Goal: Task Accomplishment & Management: Use online tool/utility

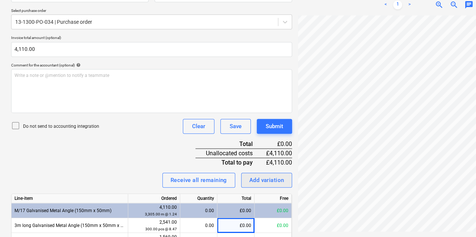
scroll to position [0, 88]
click at [228, 172] on div "Create new document Select company G L Profiles Add new company Select document…" at bounding box center [254, 80] width 492 height 449
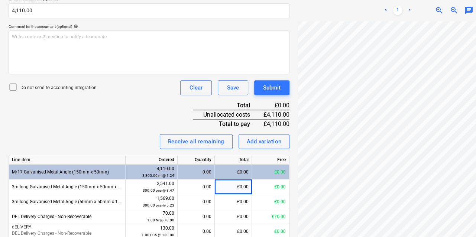
scroll to position [252, 3]
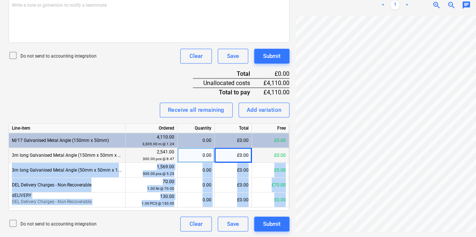
drag, startPoint x: 295, startPoint y: 150, endPoint x: 288, endPoint y: 149, distance: 6.7
click at [288, 149] on div "Create new document Select company G L Profiles Add new company Select document…" at bounding box center [252, 10] width 492 height 449
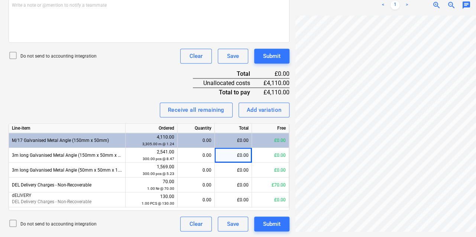
click at [151, 103] on div "Receive all remaining Add variation" at bounding box center [149, 110] width 281 height 15
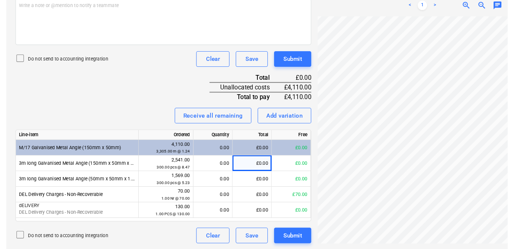
scroll to position [239, 0]
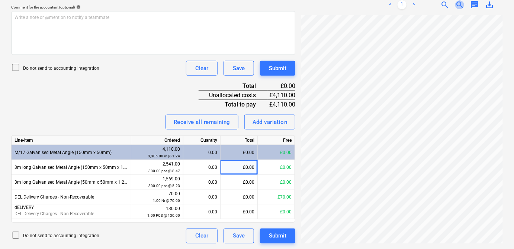
click at [458, 3] on span "zoom_out" at bounding box center [459, 4] width 9 height 9
drag, startPoint x: 244, startPoint y: 161, endPoint x: 241, endPoint y: 171, distance: 10.5
click at [241, 171] on div "£0.00" at bounding box center [238, 167] width 37 height 15
type input "2541"
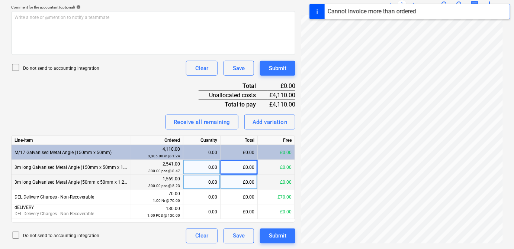
click at [251, 185] on div "£0.00" at bounding box center [238, 182] width 37 height 15
click at [247, 165] on div "£0.00" at bounding box center [238, 167] width 37 height 15
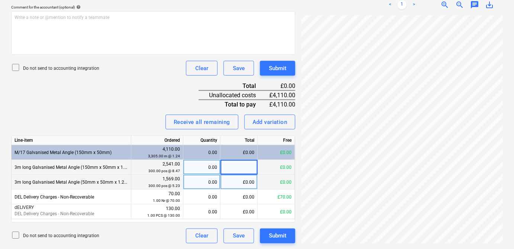
click at [240, 185] on div "£0.00" at bounding box center [238, 182] width 37 height 15
click at [243, 154] on div "£0.00" at bounding box center [238, 152] width 37 height 15
click at [247, 185] on div "£0.00" at bounding box center [238, 182] width 37 height 15
type input "1569"
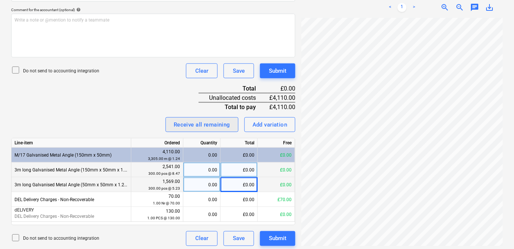
scroll to position [239, 0]
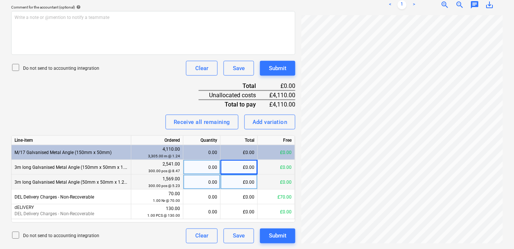
click at [248, 166] on div "£0.00" at bounding box center [238, 167] width 37 height 15
click at [248, 166] on input at bounding box center [238, 167] width 37 height 14
type input "2541.00"
click at [246, 187] on div "£0.00" at bounding box center [238, 182] width 37 height 15
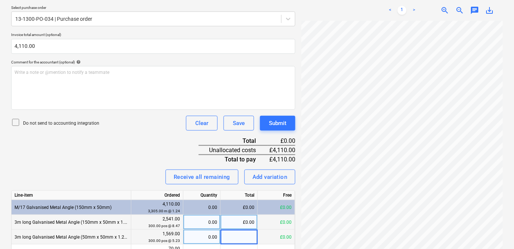
scroll to position [185, 0]
click at [244, 222] on div "£0.00" at bounding box center [238, 221] width 37 height 15
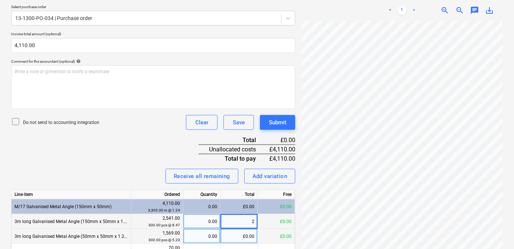
click at [244, 222] on input "2" at bounding box center [238, 221] width 37 height 14
type input "25"
click at [244, 222] on input "25" at bounding box center [238, 221] width 37 height 14
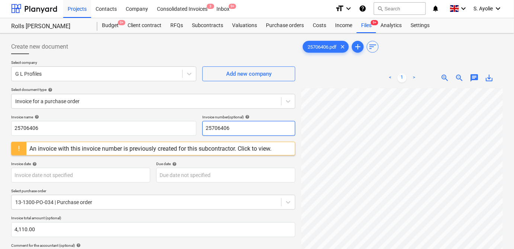
scroll to position [0, 0]
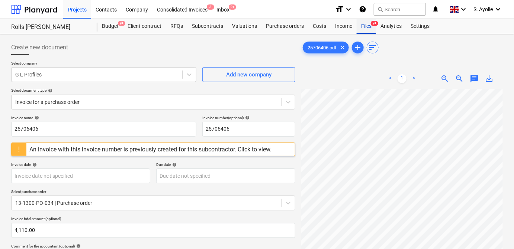
click at [361, 28] on div "Files 9+" at bounding box center [365, 26] width 19 height 15
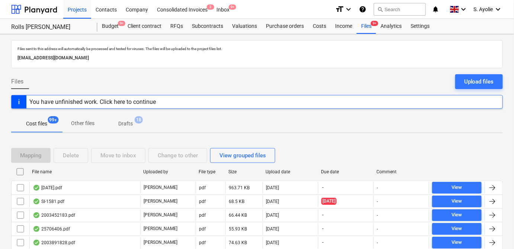
click at [344, 115] on div "Cost files 99+ Other files Drafts 18" at bounding box center [256, 124] width 491 height 18
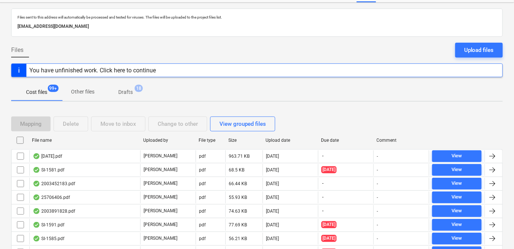
scroll to position [33, 0]
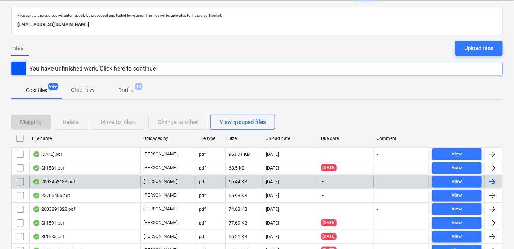
click at [124, 182] on div "2003452183.pdf" at bounding box center [84, 182] width 111 height 12
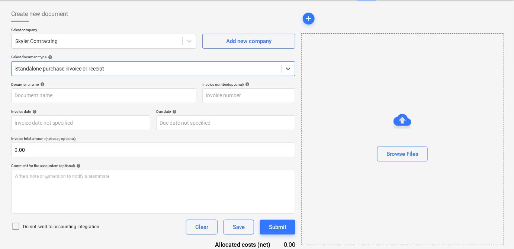
type input "2003452183"
type input "[DATE]"
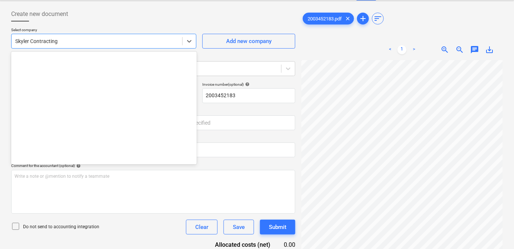
scroll to position [12645, 0]
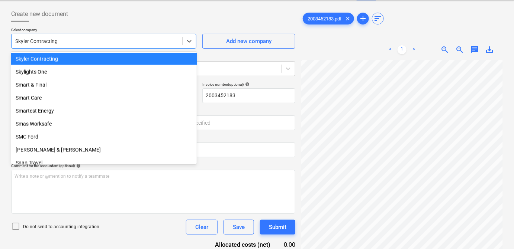
click at [146, 40] on div at bounding box center [96, 41] width 163 height 7
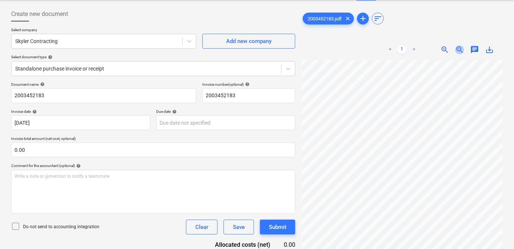
click at [455, 51] on span "zoom_out" at bounding box center [459, 49] width 9 height 9
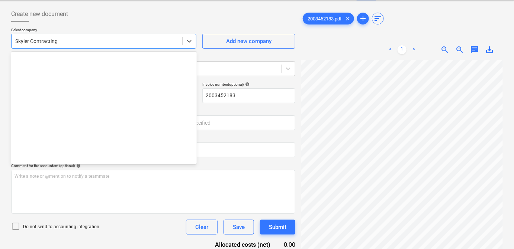
click at [109, 38] on div at bounding box center [96, 41] width 163 height 7
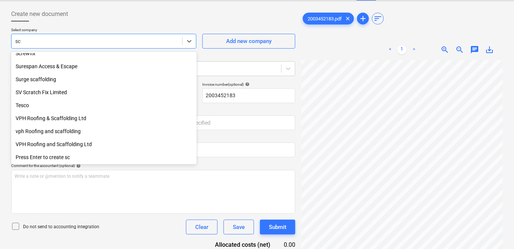
scroll to position [253, 0]
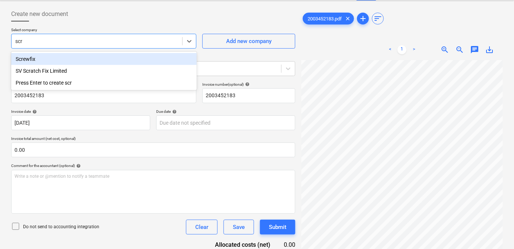
type input "scre"
click at [90, 58] on div "Screwfix" at bounding box center [103, 59] width 185 height 12
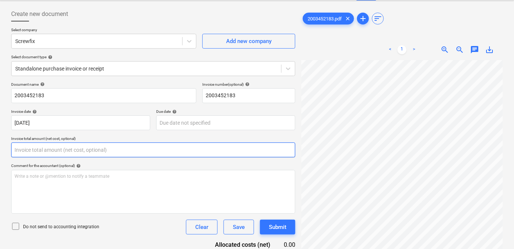
click at [72, 150] on input "text" at bounding box center [153, 150] width 284 height 15
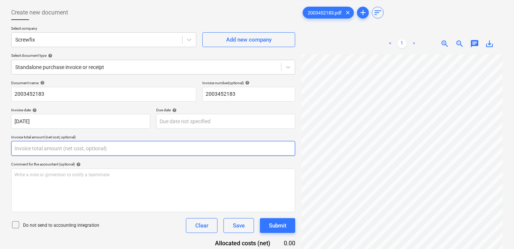
scroll to position [35, 0]
type input "4.57"
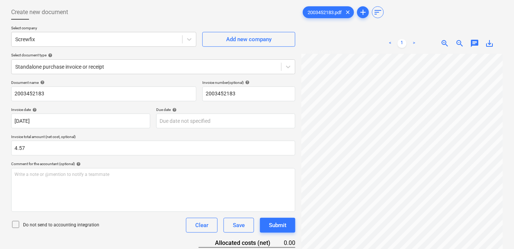
click at [237, 160] on div "Document name help 2003452183 Invoice number (optional) help 2003452183 Invoice…" at bounding box center [153, 186] width 284 height 213
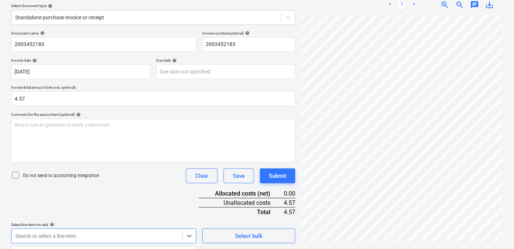
scroll to position [195, 0]
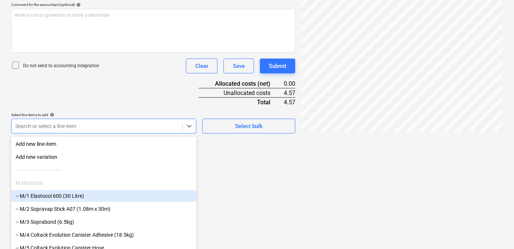
drag, startPoint x: 181, startPoint y: 235, endPoint x: 139, endPoint y: 236, distance: 42.8
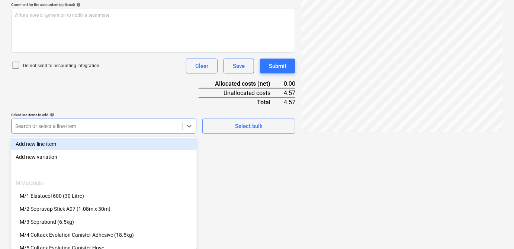
scroll to position [85, 0]
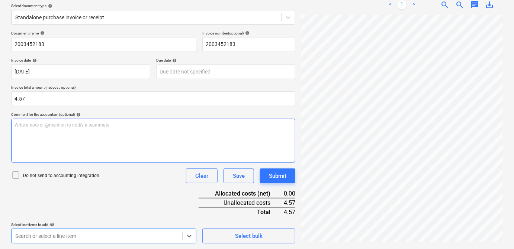
click at [151, 124] on div "Document name help 2003452183 Invoice number (optional) help 2003452183 Invoice…" at bounding box center [153, 137] width 284 height 213
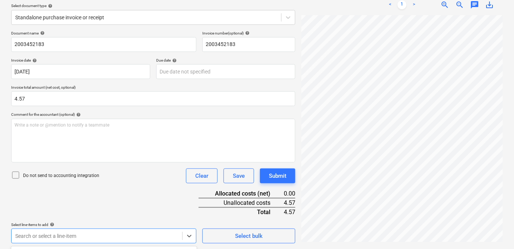
scroll to position [195, 0]
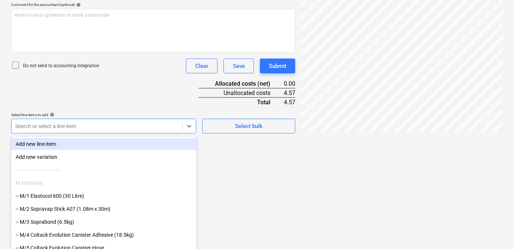
click at [120, 149] on div "Add new line-item" at bounding box center [103, 144] width 185 height 12
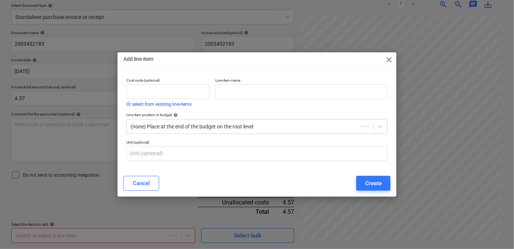
scroll to position [85, 0]
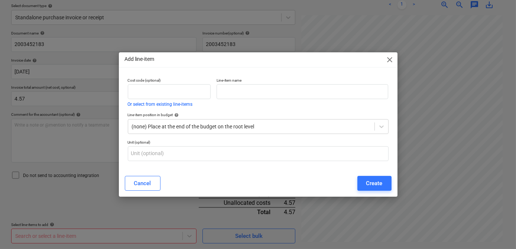
drag, startPoint x: 390, startPoint y: 64, endPoint x: 392, endPoint y: 55, distance: 9.3
click at [392, 55] on div "Add line-item close" at bounding box center [258, 59] width 279 height 15
click at [392, 55] on span "close" at bounding box center [390, 59] width 9 height 9
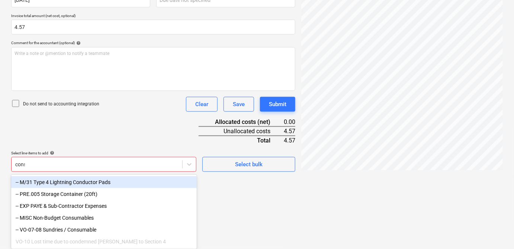
scroll to position [109, 0]
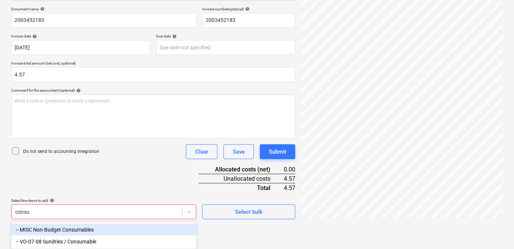
type input "consum"
click at [70, 232] on div "-- MISC Non-Budget Consumables" at bounding box center [103, 230] width 185 height 12
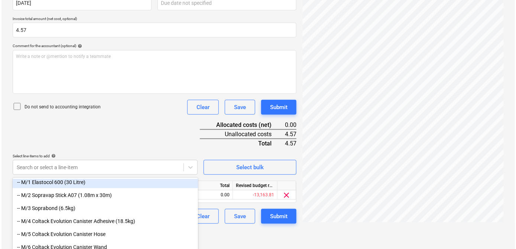
scroll to position [134, 0]
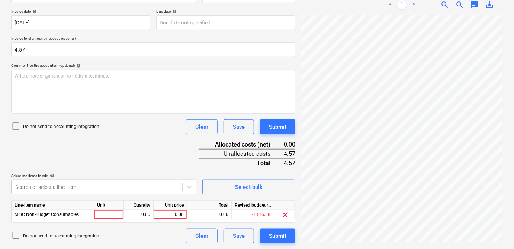
click at [114, 216] on div at bounding box center [109, 214] width 30 height 9
type input "pcs"
click at [136, 216] on div "0.00" at bounding box center [138, 214] width 23 height 9
click at [170, 216] on div "0.00" at bounding box center [169, 214] width 27 height 9
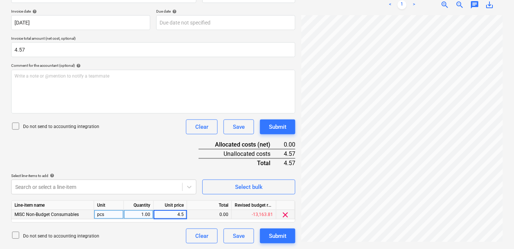
type input "4.57"
click at [159, 143] on div "Document name help 2003452183 Invoice number (optional) help 2003452183 Invoice…" at bounding box center [153, 113] width 284 height 262
click at [208, 174] on div "Select bulk" at bounding box center [248, 184] width 93 height 21
click at [275, 224] on div "Document name help 2003452183 Invoice number (optional) help 2003452183 Invoice…" at bounding box center [153, 113] width 284 height 262
click at [273, 237] on div "Submit" at bounding box center [277, 237] width 17 height 10
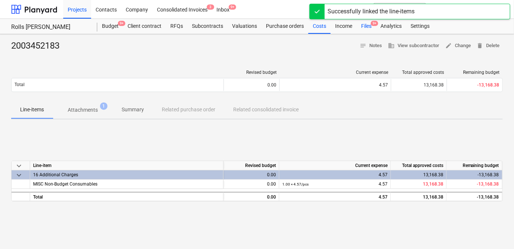
click at [371, 27] on div "Files 9+" at bounding box center [365, 26] width 19 height 15
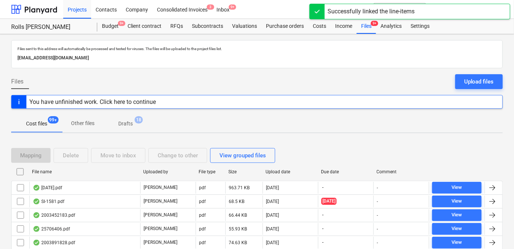
scroll to position [46, 0]
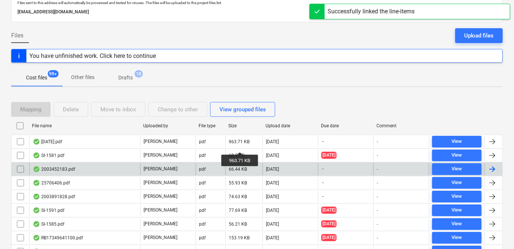
click at [131, 166] on div "2003452183.pdf" at bounding box center [84, 170] width 111 height 12
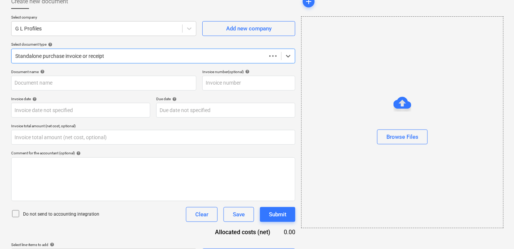
scroll to position [47, 0]
type input "0.00"
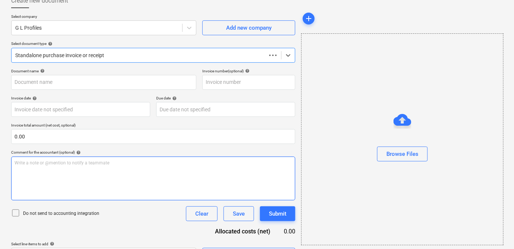
type input "25706406"
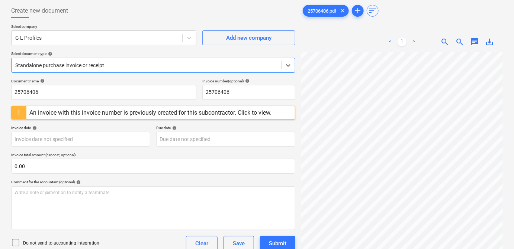
scroll to position [3, 14]
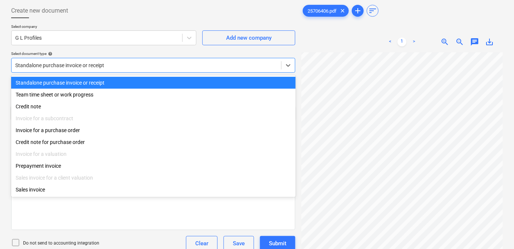
click at [151, 66] on div at bounding box center [146, 65] width 262 height 7
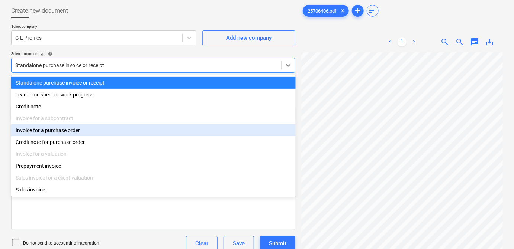
click at [126, 128] on div "Invoice for a purchase order" at bounding box center [153, 131] width 284 height 12
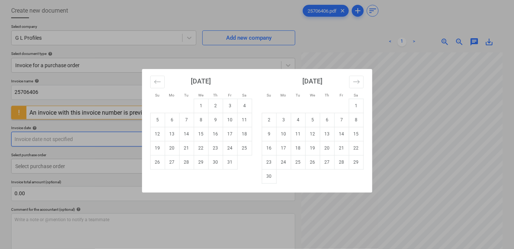
click at [112, 138] on body "Projects Contacts Company Consolidated Invoices 3 Inbox 9+ format_size keyboard…" at bounding box center [257, 87] width 514 height 249
click at [110, 128] on div "Su Mo Tu We Th Fr Sa Su Mo Tu We Th Fr Sa [DATE] 1 2 3 4 5 6 7 8 9 10 11 12 13 …" at bounding box center [257, 124] width 514 height 249
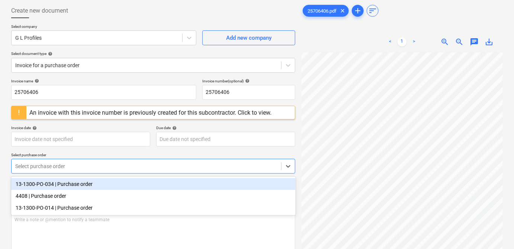
click at [99, 164] on div at bounding box center [146, 166] width 262 height 7
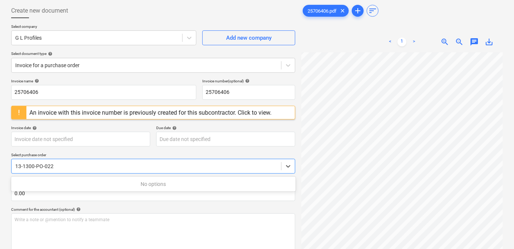
type input "13-1300-PO-022"
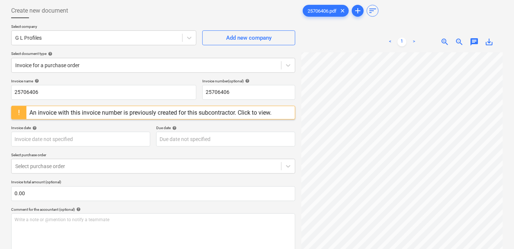
click at [120, 150] on div "Invoice name help 25706406 Invoice number (optional) help 25706406 An invoice w…" at bounding box center [153, 186] width 284 height 214
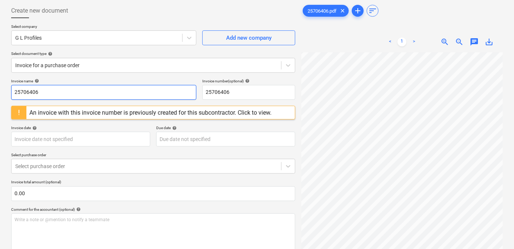
click at [95, 97] on input "25706406" at bounding box center [103, 92] width 185 height 15
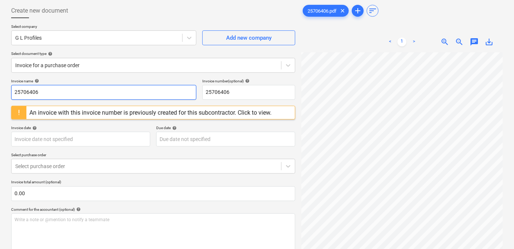
scroll to position [40, 19]
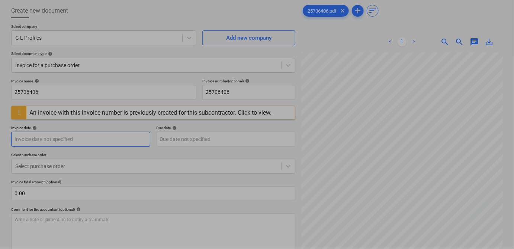
click at [122, 142] on body "Projects Contacts Company Consolidated Invoices 3 Inbox 9+ format_size keyboard…" at bounding box center [257, 87] width 514 height 249
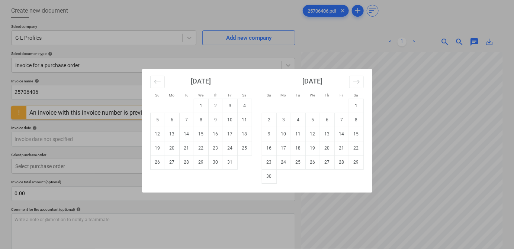
click at [105, 94] on div "Su Mo Tu We Th Fr Sa Su Mo Tu We Th Fr Sa [DATE] 1 2 3 4 5 6 7 8 9 10 11 12 13 …" at bounding box center [257, 124] width 514 height 249
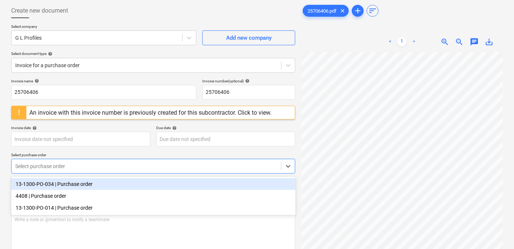
click at [107, 163] on div at bounding box center [146, 166] width 262 height 7
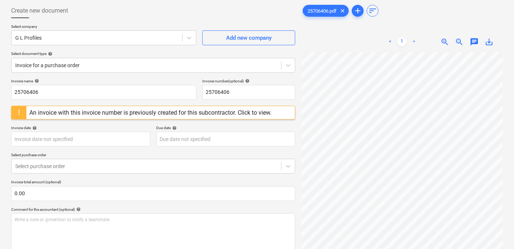
click at [144, 128] on div "Invoice date help" at bounding box center [80, 128] width 139 height 5
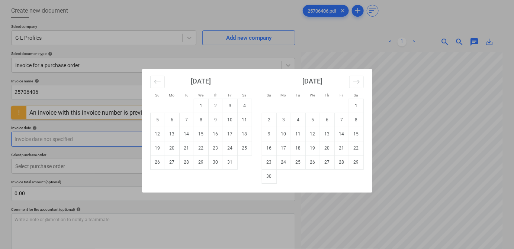
click at [107, 146] on body "Projects Contacts Company Consolidated Invoices 3 Inbox 9+ format_size keyboard…" at bounding box center [257, 87] width 514 height 249
click at [106, 146] on div "Su Mo Tu We Th Fr Sa Su Mo Tu We Th Fr Sa [DATE] 1 2 3 4 5 6 7 8 9 10 11 12 13 …" at bounding box center [257, 124] width 514 height 249
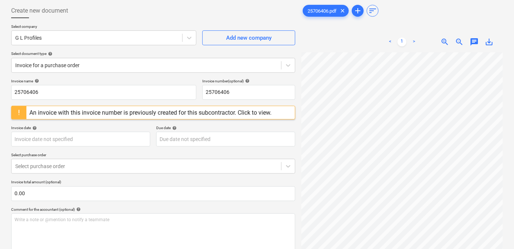
click at [136, 151] on div "Invoice name help 25706406 Invoice number (optional) help 25706406 An invoice w…" at bounding box center [153, 186] width 284 height 214
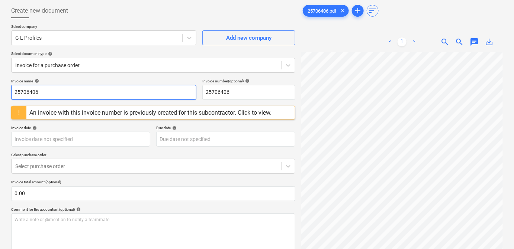
click at [162, 89] on input "25706406" at bounding box center [103, 92] width 185 height 15
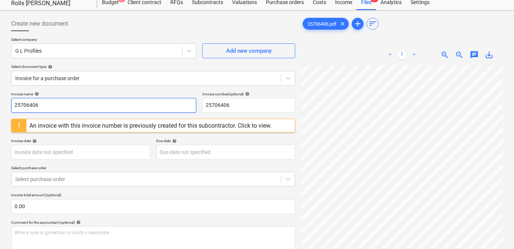
scroll to position [24, 0]
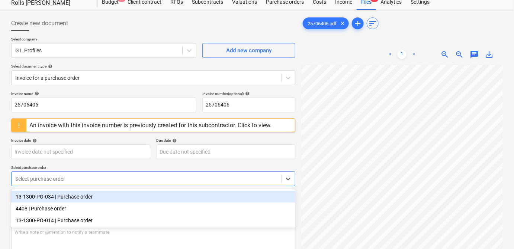
click at [209, 175] on div at bounding box center [146, 178] width 262 height 7
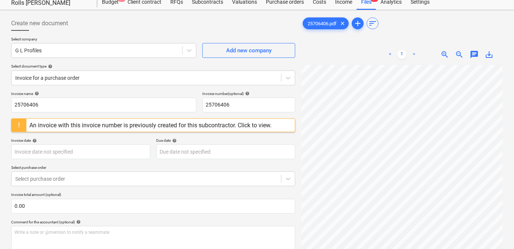
click at [152, 167] on p "Select purchase order" at bounding box center [153, 168] width 284 height 6
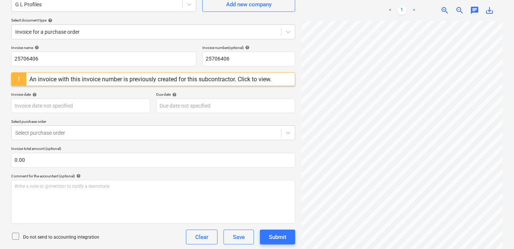
scroll to position [30, 23]
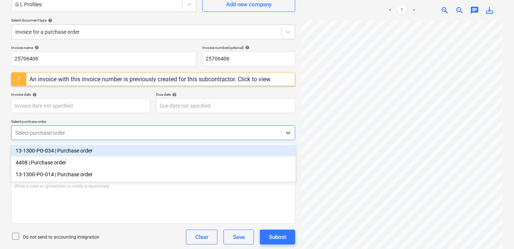
click at [119, 135] on div at bounding box center [146, 132] width 262 height 7
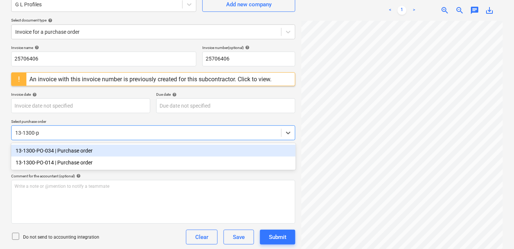
type input "13-1300-po"
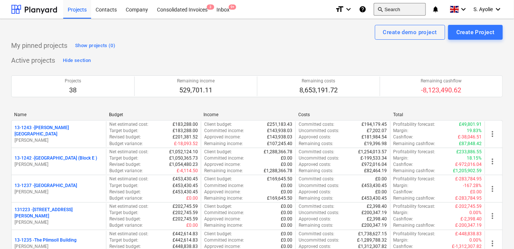
click at [391, 10] on button "search Search" at bounding box center [400, 9] width 52 height 13
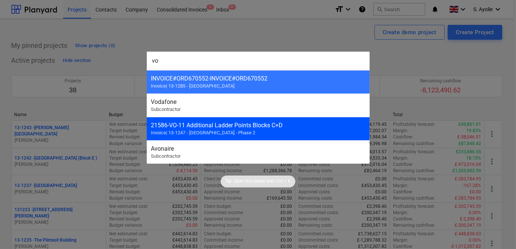
type input "vo"
click at [251, 131] on span "Invoice | 13-1247 - Coronation Square - Phase 2" at bounding box center [203, 133] width 104 height 6
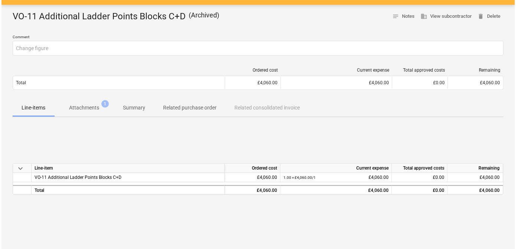
scroll to position [45, 0]
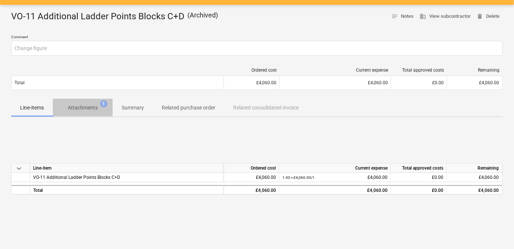
click at [92, 103] on span "Attachments 1" at bounding box center [83, 107] width 60 height 13
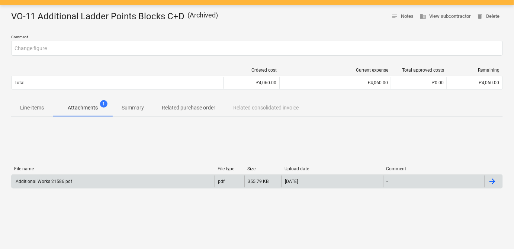
click at [80, 186] on div "Additional Works 21586.pdf" at bounding box center [113, 182] width 203 height 12
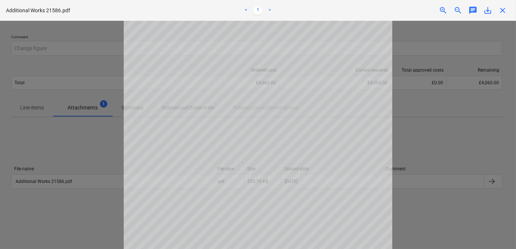
click at [448, 177] on div at bounding box center [258, 135] width 516 height 229
click at [424, 143] on div at bounding box center [258, 135] width 516 height 229
click at [500, 14] on span "close" at bounding box center [502, 10] width 9 height 9
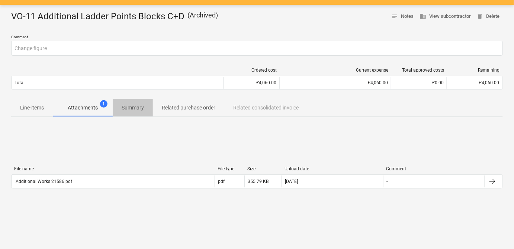
click at [135, 114] on button "Summary" at bounding box center [133, 108] width 40 height 18
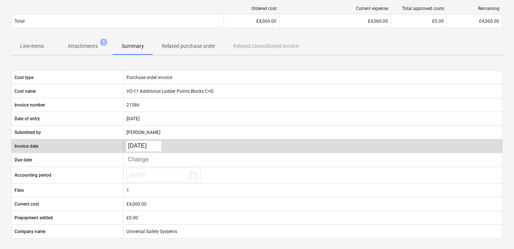
scroll to position [108, 0]
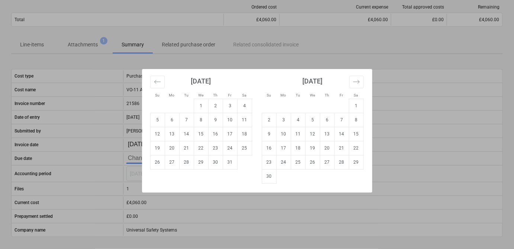
drag, startPoint x: 156, startPoint y: 156, endPoint x: 135, endPoint y: 151, distance: 21.8
drag, startPoint x: 135, startPoint y: 151, endPoint x: 405, endPoint y: 83, distance: 278.7
click at [405, 83] on div "Su Mo Tu We Th Fr Sa Su Mo Tu We Th Fr Sa [DATE] 1 2 3 4 5 6 7 8 9 10 11 12 13 …" at bounding box center [257, 124] width 514 height 249
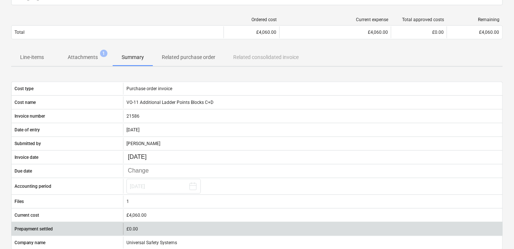
scroll to position [92, 0]
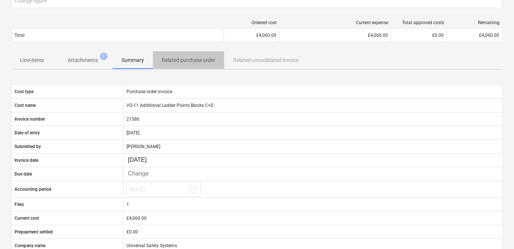
click at [208, 62] on p "Related purchase order" at bounding box center [189, 60] width 54 height 8
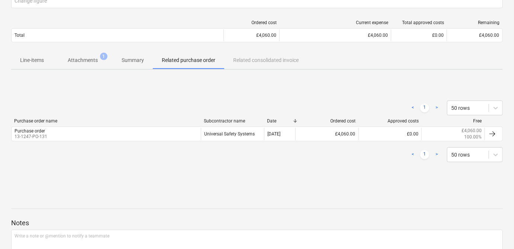
click at [189, 54] on span "Related purchase order" at bounding box center [188, 60] width 71 height 12
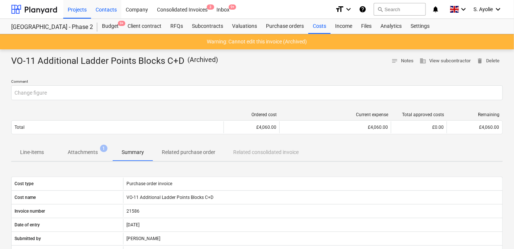
scroll to position [92, 0]
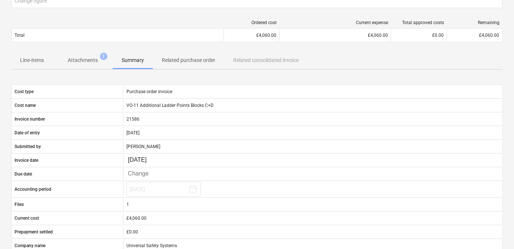
click at [103, 20] on div at bounding box center [117, 22] width 213 height 5
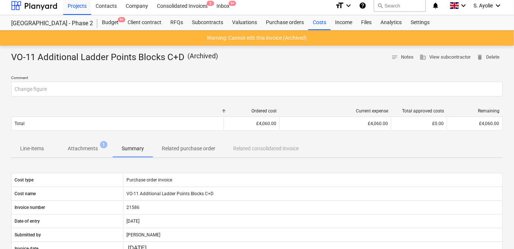
scroll to position [0, 0]
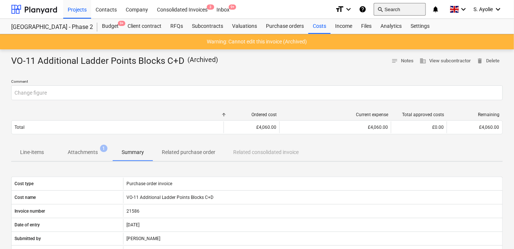
click at [390, 8] on button "search Search" at bounding box center [400, 9] width 52 height 13
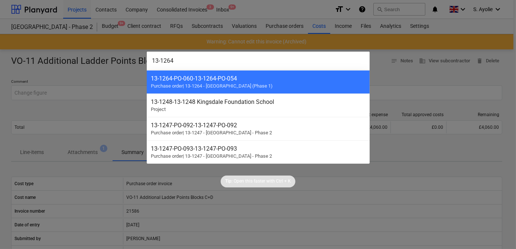
drag, startPoint x: 223, startPoint y: 56, endPoint x: 110, endPoint y: 56, distance: 112.3
click at [110, 56] on div "13-1264 13-1264-PO-060 - 13-1264-PO-054 Purchase order | 13-1264 - Plumstead We…" at bounding box center [258, 124] width 516 height 249
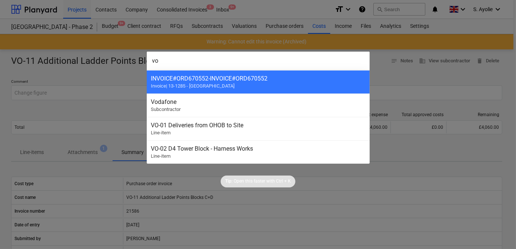
type input "v"
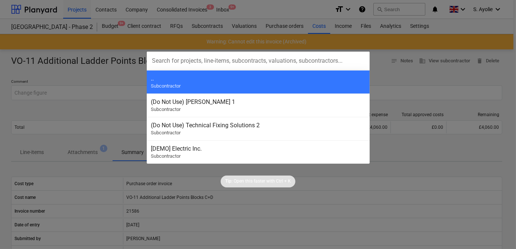
click at [99, 79] on div at bounding box center [258, 124] width 516 height 249
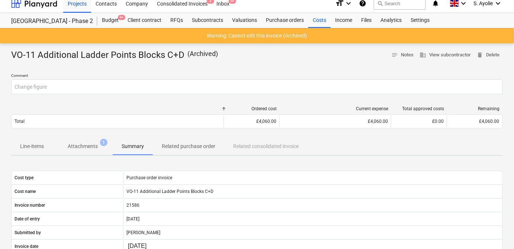
scroll to position [6, 0]
click at [81, 4] on div "Projects" at bounding box center [77, 2] width 28 height 19
